Goal: Navigation & Orientation: Find specific page/section

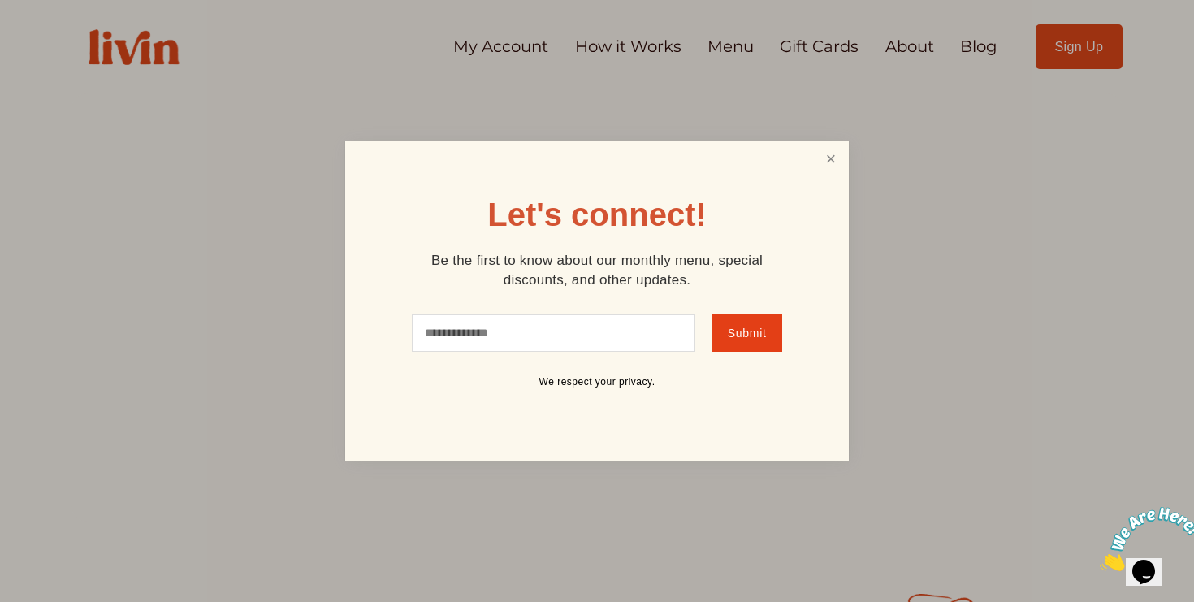
click at [833, 160] on link "Close" at bounding box center [831, 159] width 31 height 30
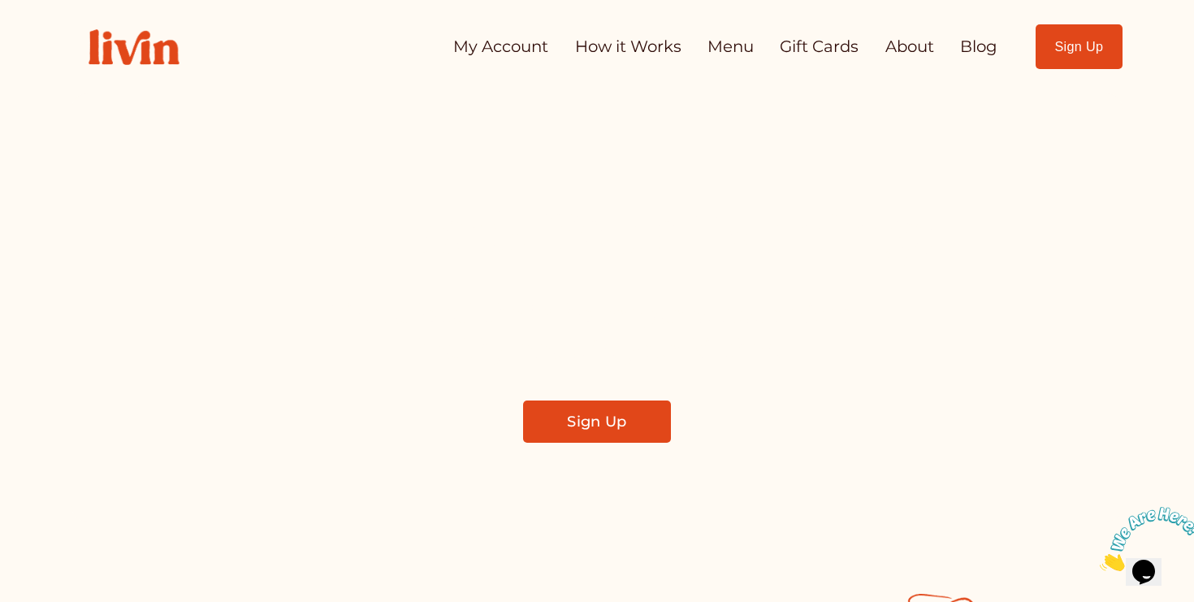
click at [636, 44] on link "How it Works" at bounding box center [628, 47] width 106 height 32
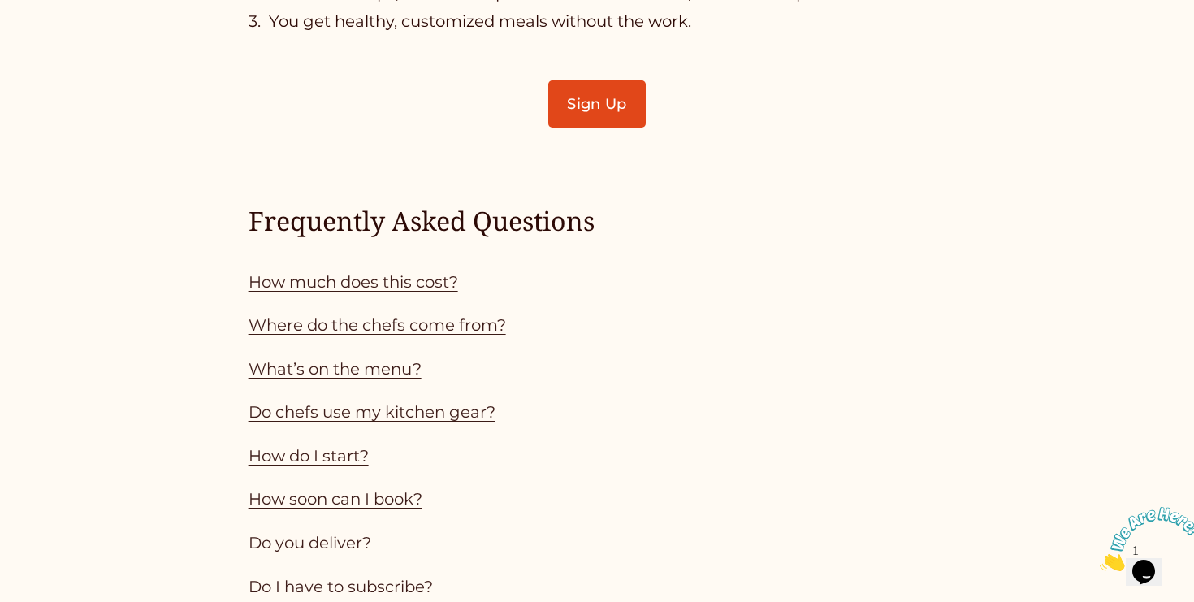
scroll to position [1319, 0]
click at [435, 288] on link "How much does this cost?" at bounding box center [354, 282] width 210 height 19
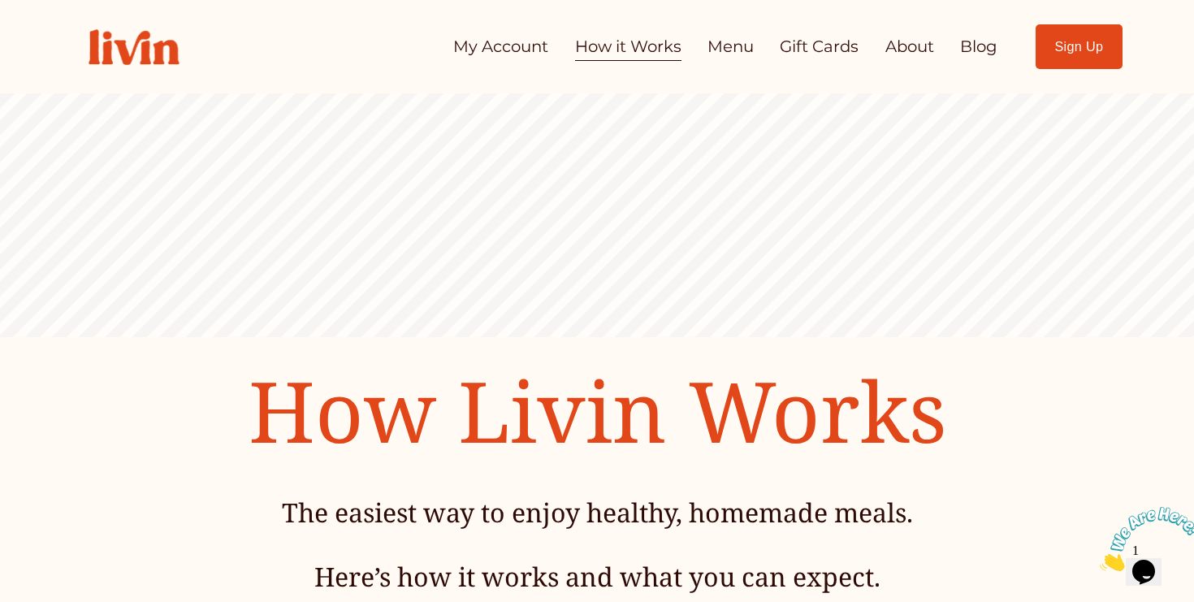
click at [710, 46] on link "Menu" at bounding box center [731, 47] width 46 height 32
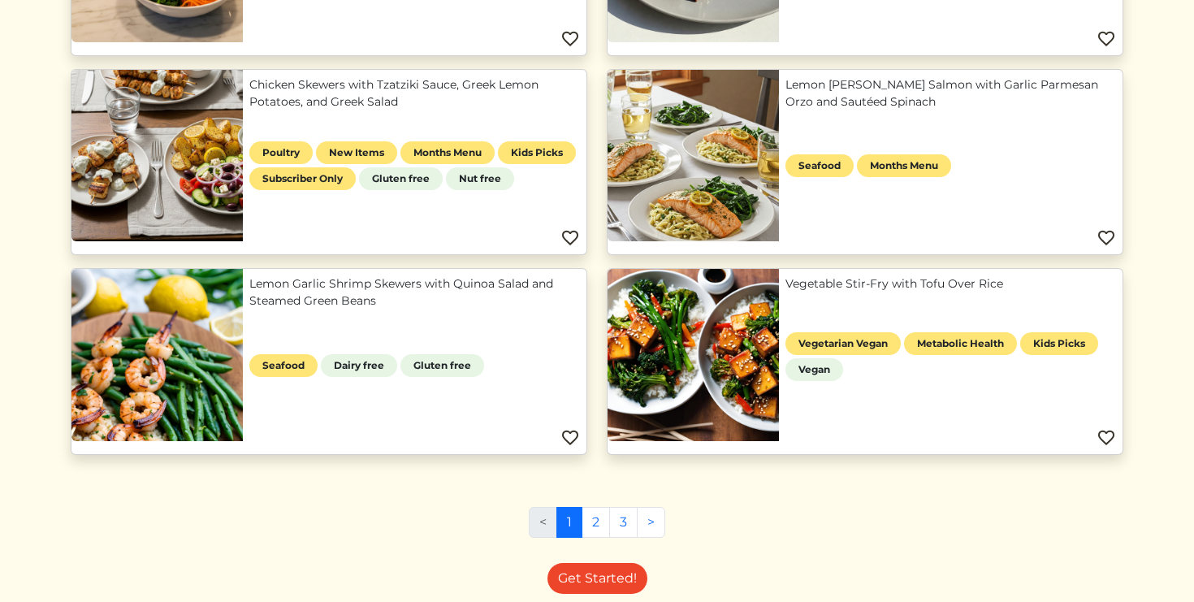
scroll to position [1012, 0]
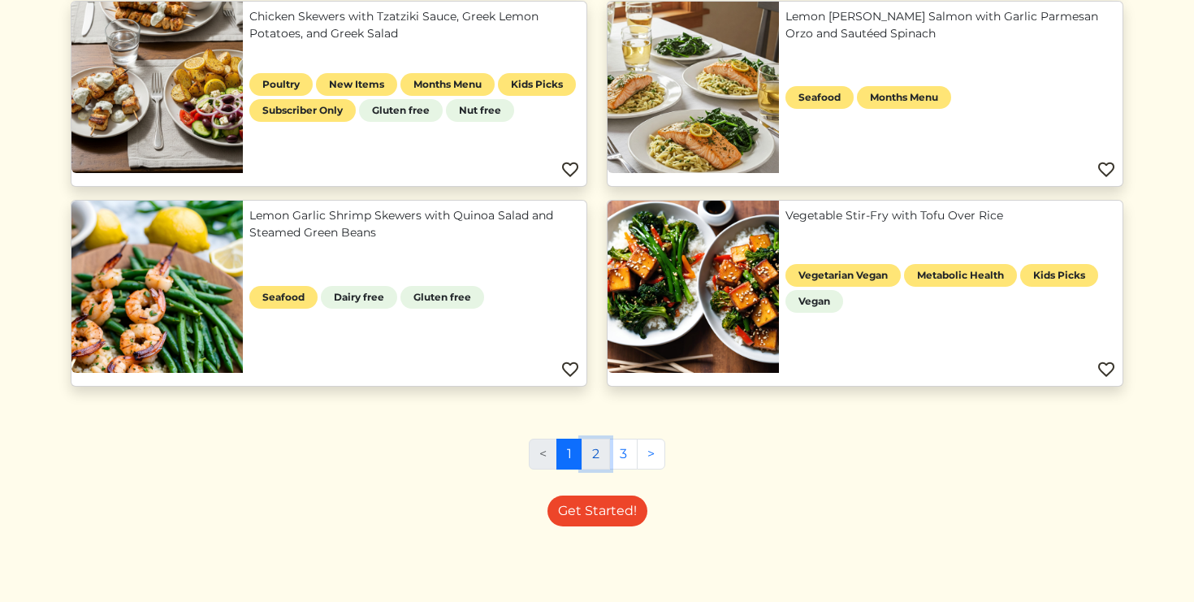
click at [596, 460] on link "2" at bounding box center [596, 454] width 28 height 31
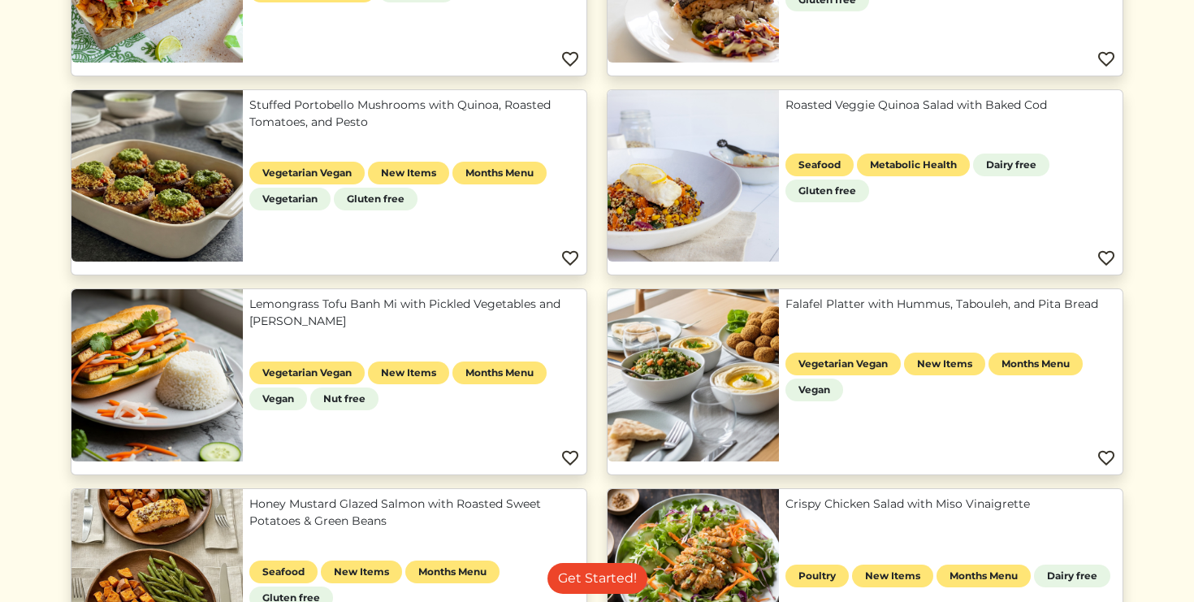
scroll to position [928, 0]
